Goal: Use online tool/utility

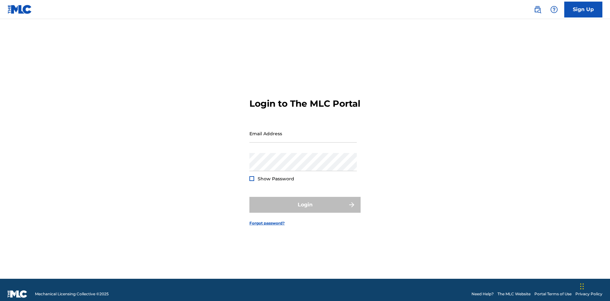
scroll to position [8, 0]
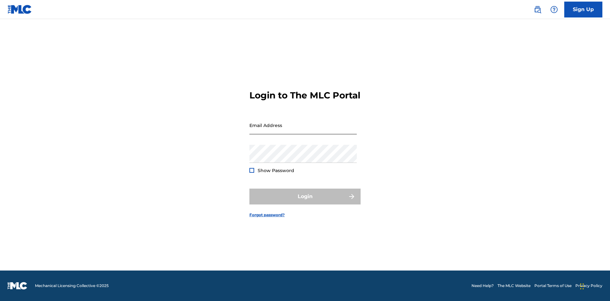
click at [303, 131] on input "Email Address" at bounding box center [303, 125] width 107 height 18
type input "[EMAIL_ADDRESS][DOMAIN_NAME]"
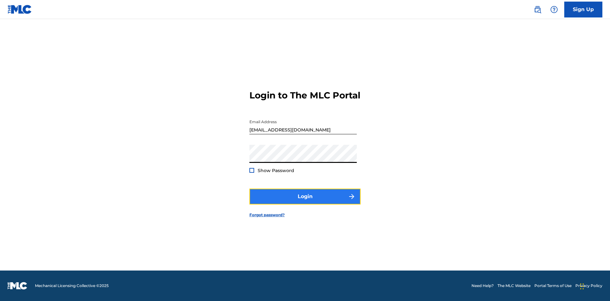
click at [305, 202] on button "Login" at bounding box center [305, 197] width 111 height 16
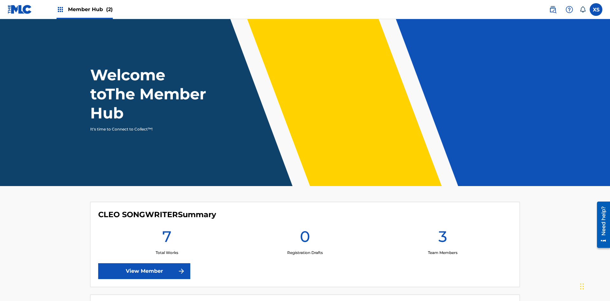
click at [90, 9] on span "Member Hub (2)" at bounding box center [90, 9] width 45 height 7
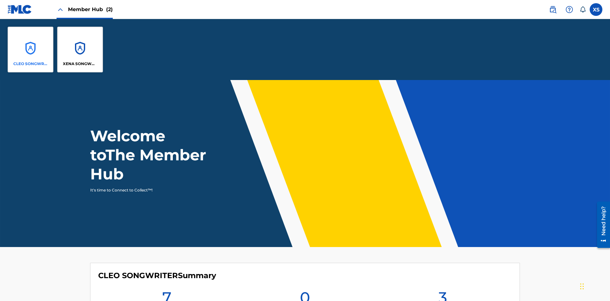
click at [31, 64] on p "CLEO SONGWRITER" at bounding box center [30, 64] width 35 height 6
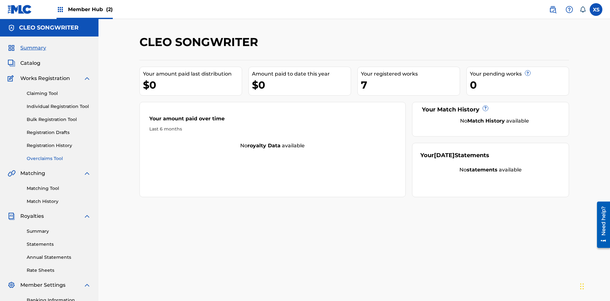
click at [59, 155] on link "Overclaims Tool" at bounding box center [59, 158] width 64 height 7
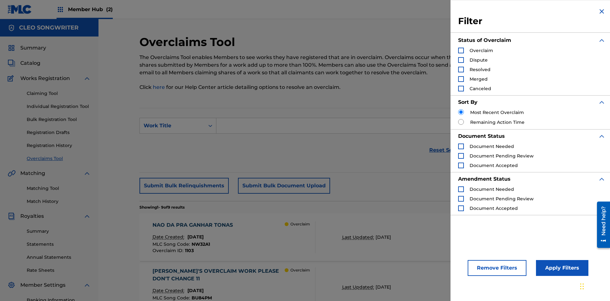
click at [461, 51] on div "Search Form" at bounding box center [461, 51] width 6 height 6
click at [561, 268] on button "Apply Filters" at bounding box center [562, 268] width 52 height 16
click at [461, 51] on img "Search Form" at bounding box center [461, 50] width 4 height 4
click at [461, 60] on div "Search Form" at bounding box center [461, 60] width 6 height 6
click at [561, 268] on button "Apply Filters" at bounding box center [562, 268] width 52 height 16
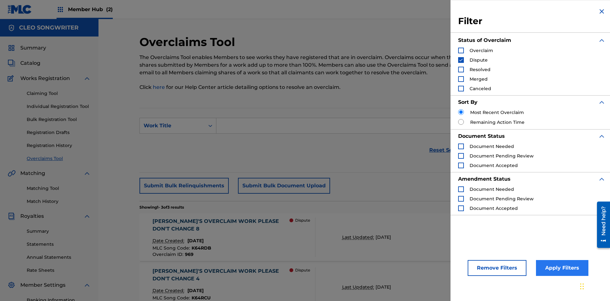
scroll to position [107, 0]
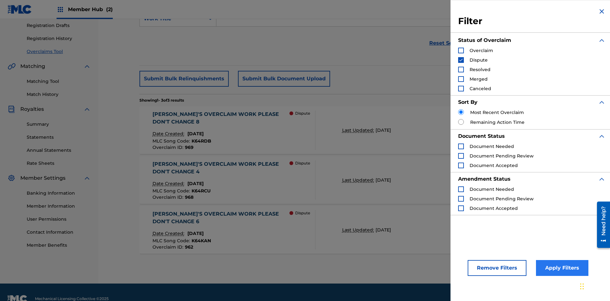
click at [461, 60] on img "Search Form" at bounding box center [461, 60] width 4 height 4
click at [461, 70] on div "Search Form" at bounding box center [461, 70] width 6 height 6
click at [561, 268] on button "Apply Filters" at bounding box center [562, 268] width 52 height 16
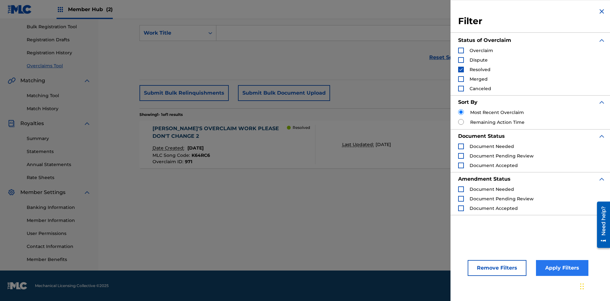
click at [461, 70] on img "Search Form" at bounding box center [461, 69] width 4 height 4
click at [461, 79] on div "Search Form" at bounding box center [461, 79] width 6 height 6
click at [561, 268] on button "Apply Filters" at bounding box center [562, 268] width 52 height 16
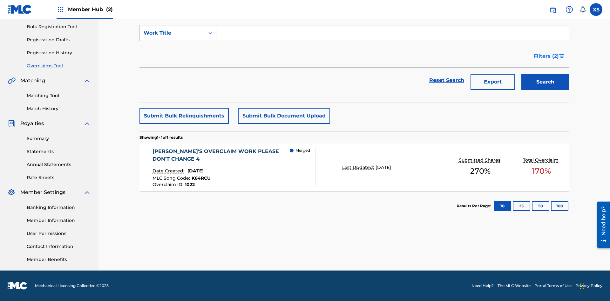
click at [547, 56] on span "Filters ( 2 )" at bounding box center [546, 56] width 25 height 8
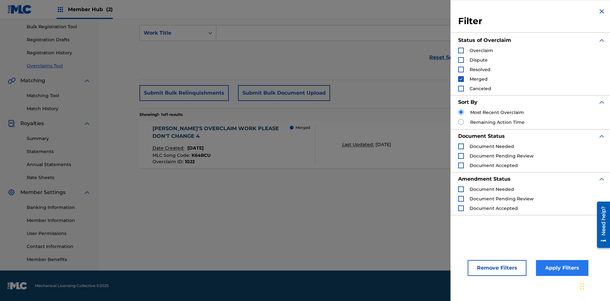
click at [461, 79] on img "Search Form" at bounding box center [461, 79] width 4 height 4
click at [461, 89] on div "Search Form" at bounding box center [461, 89] width 6 height 6
click at [561, 268] on button "Apply Filters" at bounding box center [562, 268] width 52 height 16
